Goal: Browse casually

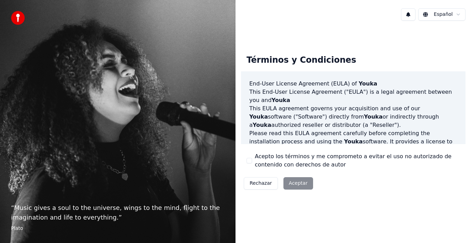
click at [300, 183] on div "Rechazar Aceptar" at bounding box center [278, 183] width 75 height 18
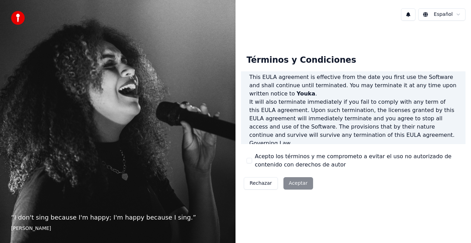
scroll to position [473, 0]
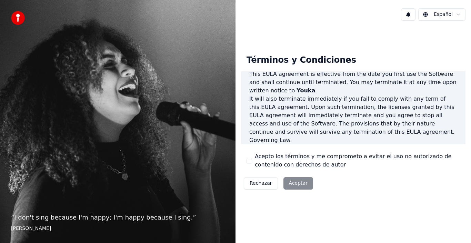
click at [291, 183] on div "Rechazar Aceptar" at bounding box center [278, 183] width 75 height 18
click at [297, 182] on div "Rechazar Aceptar" at bounding box center [278, 183] width 75 height 18
click at [458, 14] on html "“ I don't sing because I'm happy; I'm happy because I sing. ” [PERSON_NAME] Esp…" at bounding box center [235, 121] width 471 height 243
click at [298, 184] on div "Rechazar Aceptar" at bounding box center [278, 183] width 75 height 18
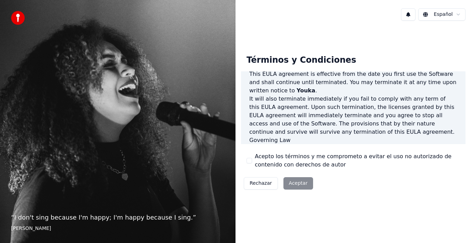
click at [298, 184] on div "Rechazar Aceptar" at bounding box center [278, 183] width 75 height 18
